Goal: Transaction & Acquisition: Purchase product/service

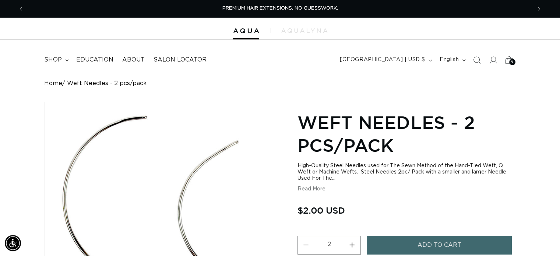
click at [506, 62] on icon at bounding box center [508, 59] width 17 height 17
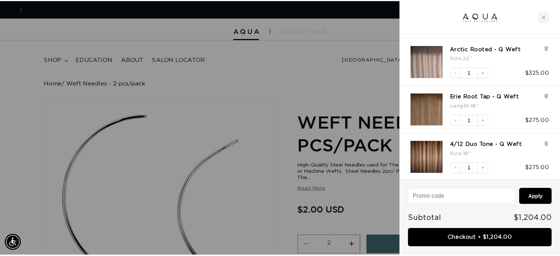
scroll to position [0, 513]
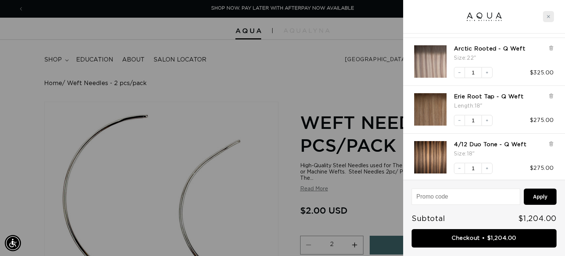
click at [551, 15] on div "Close cart" at bounding box center [548, 16] width 11 height 11
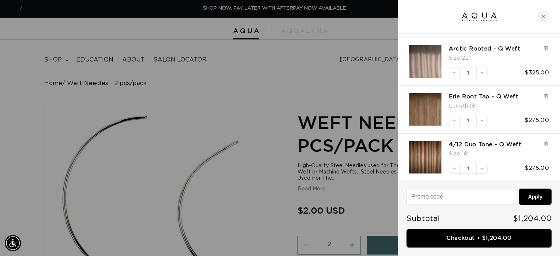
scroll to position [0, 507]
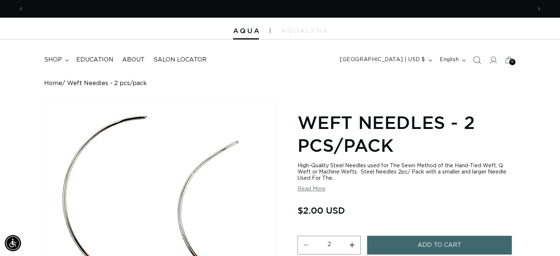
click at [476, 61] on icon "Search" at bounding box center [476, 60] width 8 height 8
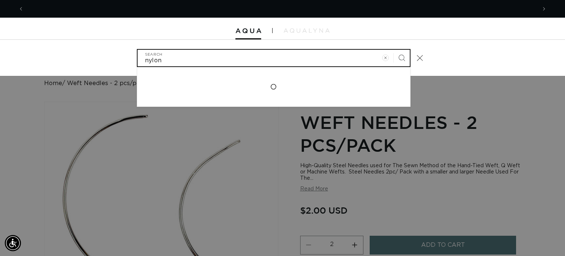
scroll to position [0, 0]
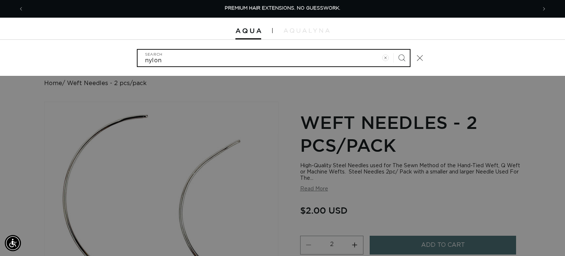
type input "nylon"
click at [402, 54] on span "Search" at bounding box center [401, 57] width 9 height 9
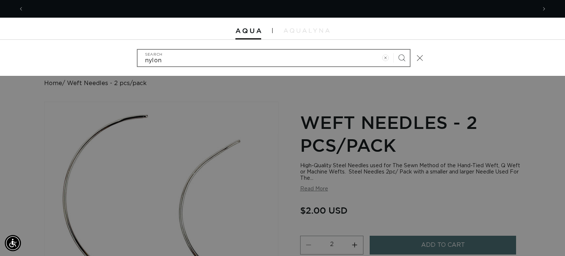
scroll to position [0, 1026]
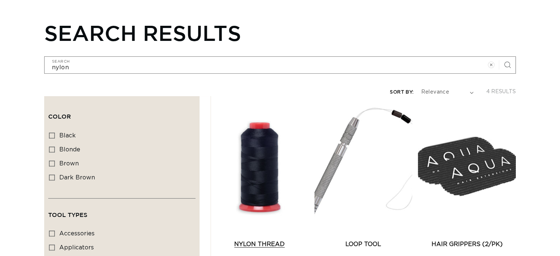
scroll to position [0, 507]
click at [266, 240] on link "Nylon Thread" at bounding box center [259, 244] width 98 height 9
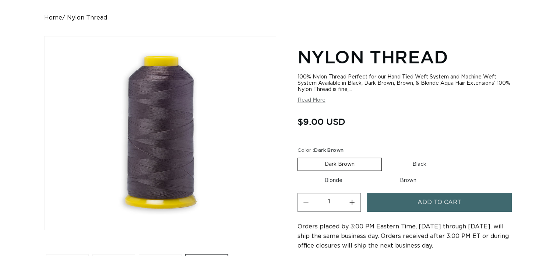
scroll to position [0, 507]
click at [409, 181] on label "Brown Variant sold out or unavailable" at bounding box center [408, 180] width 70 height 13
click at [373, 173] on input "Brown Variant sold out or unavailable" at bounding box center [373, 173] width 0 height 0
radio input "true"
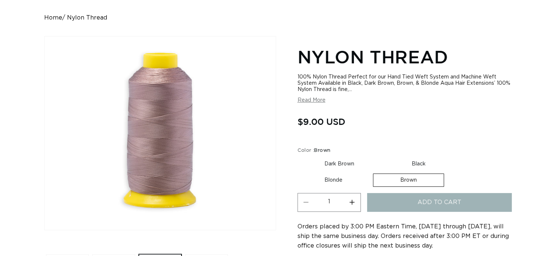
scroll to position [0, 1014]
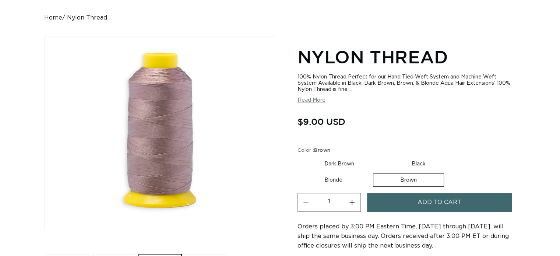
scroll to position [0, 507]
click at [340, 163] on label "Dark Brown Variant sold out or unavailable" at bounding box center [339, 163] width 84 height 13
click at [299, 156] on input "Dark Brown Variant sold out or unavailable" at bounding box center [299, 156] width 0 height 0
radio input "true"
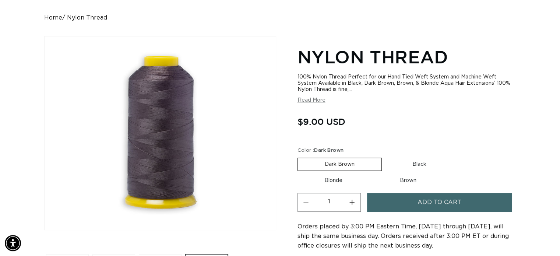
scroll to position [0, 1014]
click at [411, 164] on label "Black Variant sold out or unavailable" at bounding box center [419, 164] width 68 height 13
click at [386, 156] on input "Black Variant sold out or unavailable" at bounding box center [385, 156] width 0 height 0
radio input "true"
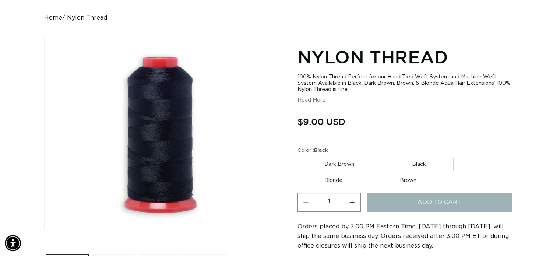
scroll to position [0, 0]
click at [343, 164] on label "Dark Brown Variant sold out or unavailable" at bounding box center [339, 164] width 84 height 13
click at [299, 156] on input "Dark Brown Variant sold out or unavailable" at bounding box center [299, 156] width 0 height 0
radio input "true"
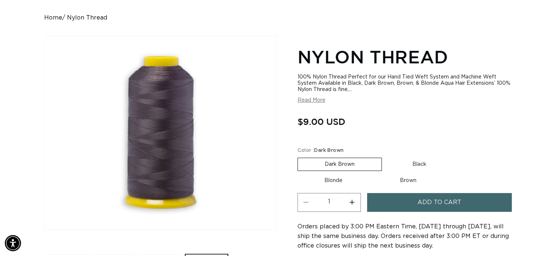
click at [422, 164] on label "Black Variant sold out or unavailable" at bounding box center [419, 164] width 68 height 13
click at [386, 156] on input "Black Variant sold out or unavailable" at bounding box center [385, 156] width 0 height 0
radio input "true"
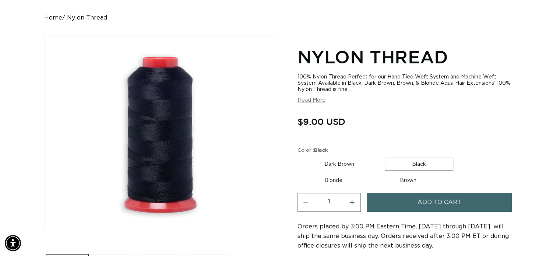
click at [423, 199] on span "Add to cart" at bounding box center [439, 202] width 44 height 19
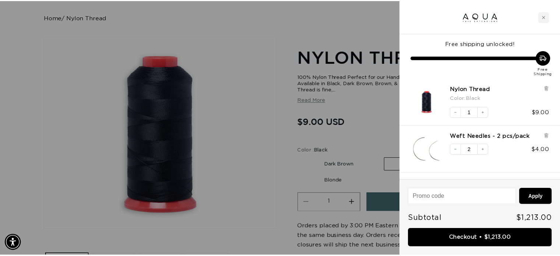
scroll to position [0, 1026]
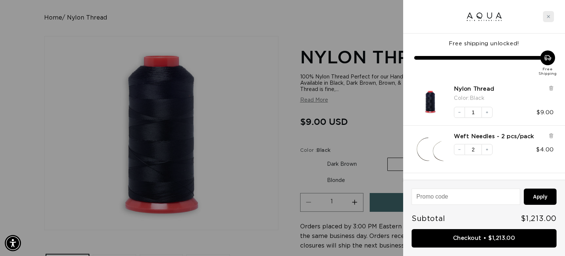
click at [549, 20] on div "Close cart" at bounding box center [548, 16] width 11 height 11
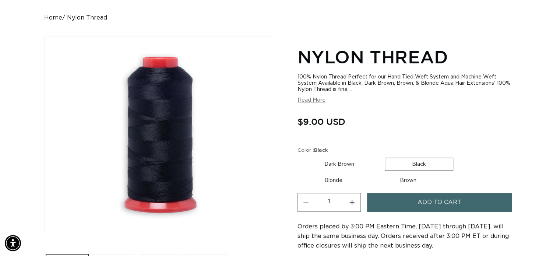
scroll to position [0, 0]
